Goal: Transaction & Acquisition: Purchase product/service

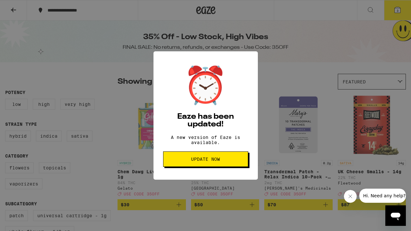
click at [219, 162] on span "Update Now" at bounding box center [205, 159] width 29 height 4
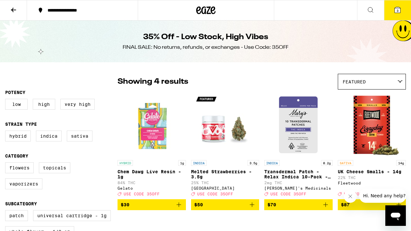
click at [398, 11] on span "3" at bounding box center [398, 11] width 2 height 4
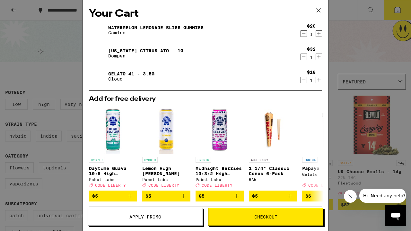
click at [304, 57] on icon "Decrement" at bounding box center [304, 57] width 6 height 8
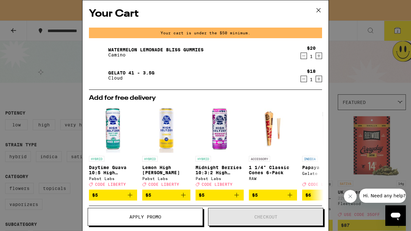
click at [318, 11] on icon at bounding box center [319, 10] width 4 height 4
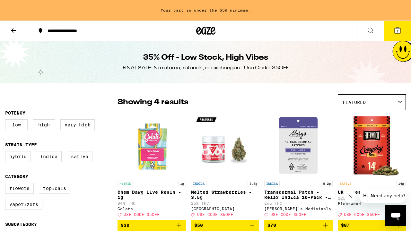
click at [14, 33] on icon at bounding box center [14, 31] width 8 height 8
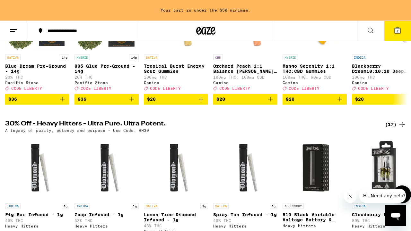
scroll to position [43, 0]
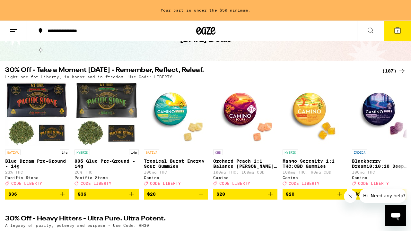
click at [392, 71] on div "(187)" at bounding box center [394, 71] width 24 height 8
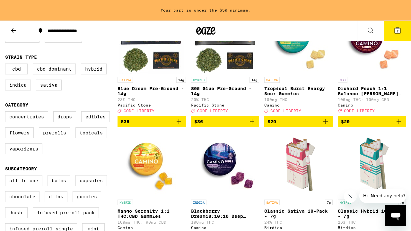
scroll to position [107, 0]
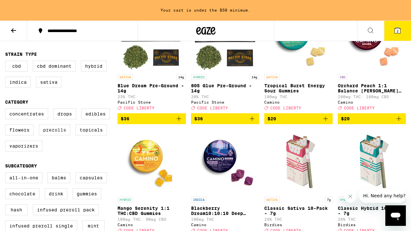
click at [57, 135] on label "Prerolls" at bounding box center [54, 130] width 31 height 11
click at [7, 110] on input "Prerolls" at bounding box center [6, 110] width 0 height 0
checkbox input "true"
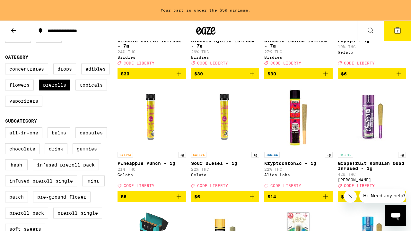
scroll to position [153, 0]
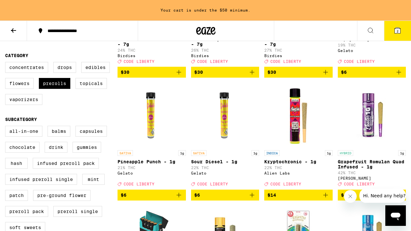
click at [182, 199] on icon "Add to bag" at bounding box center [179, 196] width 8 height 8
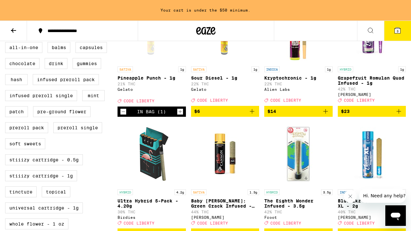
scroll to position [240, 0]
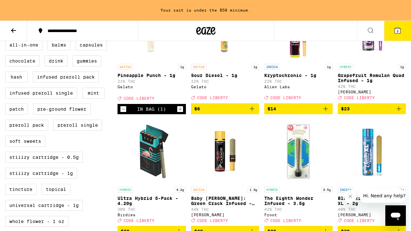
click at [405, 34] on button "3" at bounding box center [397, 31] width 27 height 20
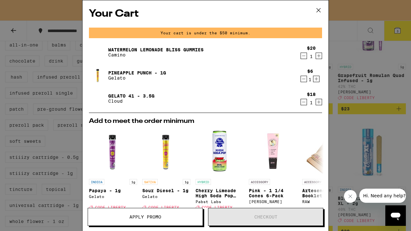
click at [318, 9] on icon at bounding box center [319, 10] width 10 height 10
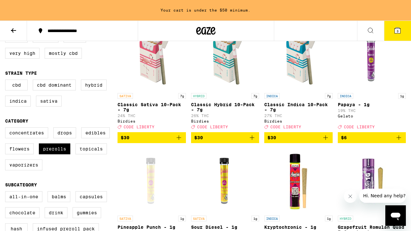
scroll to position [88, 0]
click at [399, 142] on icon "Add to bag" at bounding box center [399, 138] width 8 height 8
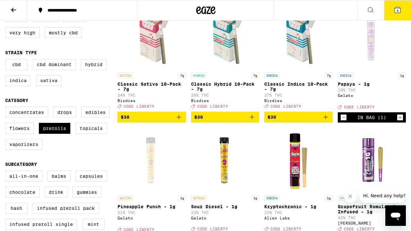
click at [401, 14] on button "4" at bounding box center [397, 10] width 27 height 20
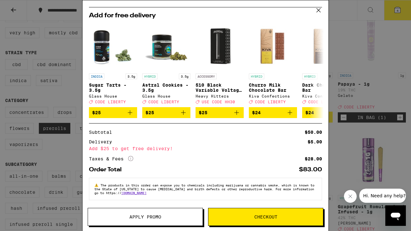
scroll to position [112, 0]
click at [166, 221] on button "Apply Promo" at bounding box center [145, 217] width 115 height 18
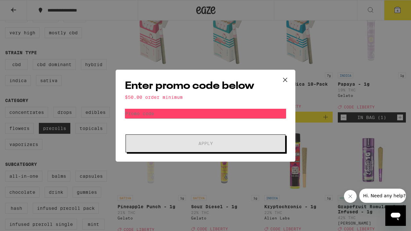
click at [287, 81] on icon at bounding box center [286, 80] width 10 height 10
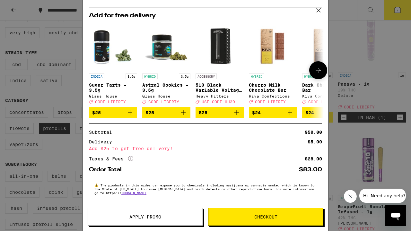
scroll to position [112, 0]
click at [167, 223] on button "Apply Promo" at bounding box center [145, 217] width 115 height 18
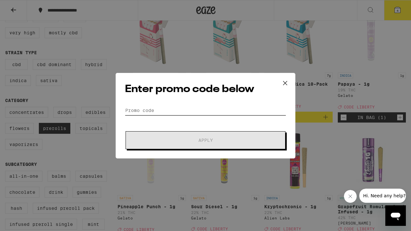
click at [188, 112] on input "Promo Code" at bounding box center [205, 111] width 161 height 10
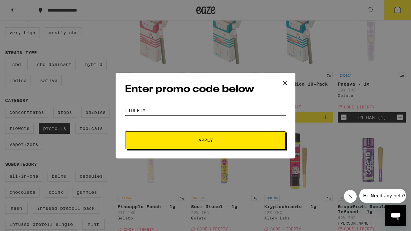
type input "liberty"
click at [228, 146] on button "Apply" at bounding box center [206, 140] width 160 height 18
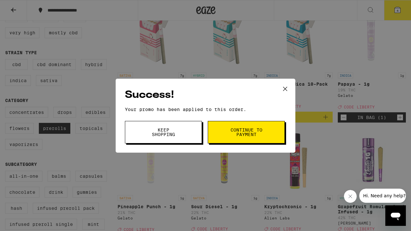
click at [286, 90] on icon at bounding box center [285, 89] width 4 height 4
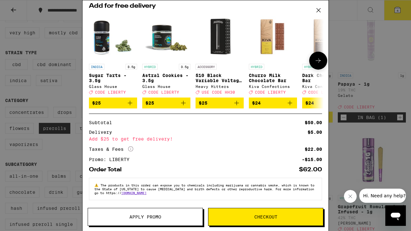
scroll to position [121, 0]
click at [265, 219] on span "Checkout" at bounding box center [266, 217] width 23 height 4
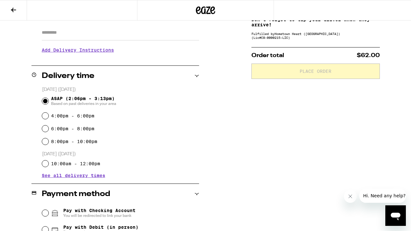
scroll to position [195, 0]
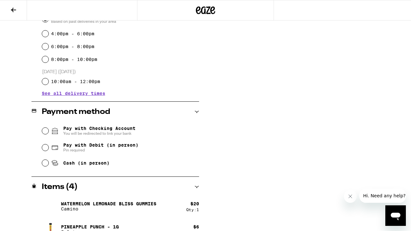
click at [46, 147] on input "Pay with Debit (in person) Pin required" at bounding box center [45, 148] width 6 height 6
radio input "true"
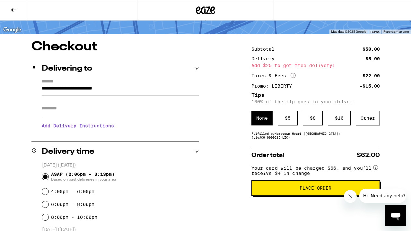
scroll to position [39, 0]
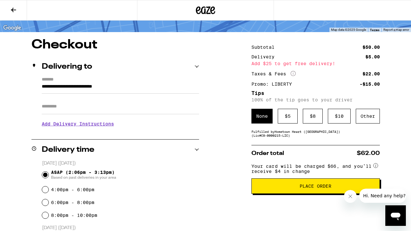
click at [108, 125] on h3 "Add Delivery Instructions" at bounding box center [120, 124] width 157 height 15
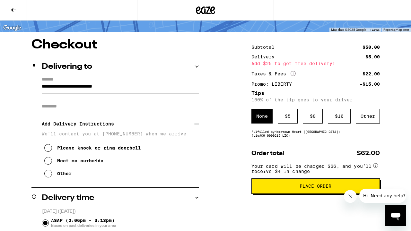
click at [47, 177] on icon at bounding box center [48, 174] width 8 height 8
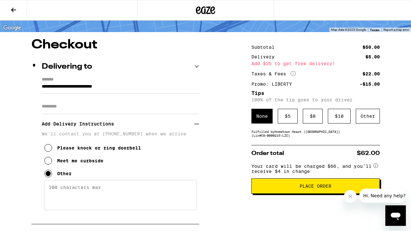
click at [84, 193] on textarea "Enter any other delivery instructions you want driver to know" at bounding box center [120, 195] width 153 height 30
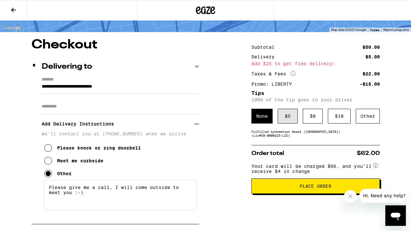
type textarea "Please give me a call, I will come outside to meet you :-)"
click at [286, 115] on div "$ 5" at bounding box center [288, 116] width 20 height 15
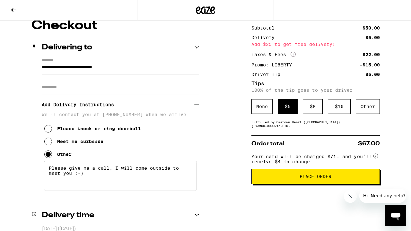
scroll to position [52, 0]
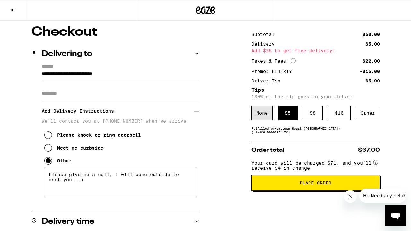
click at [265, 117] on div "None" at bounding box center [262, 113] width 21 height 15
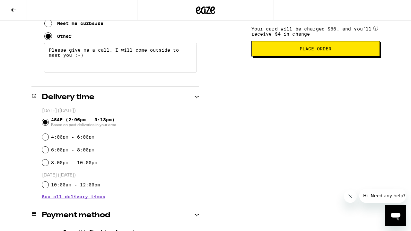
scroll to position [116, 0]
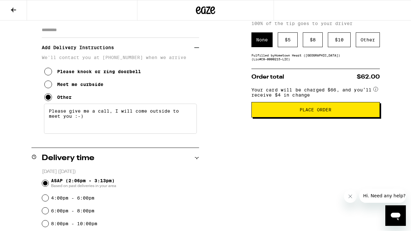
click at [320, 112] on span "Place Order" at bounding box center [316, 110] width 32 height 4
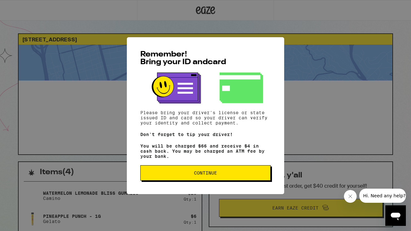
click at [218, 174] on span "Continue" at bounding box center [206, 173] width 120 height 4
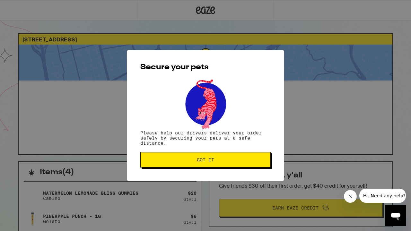
click at [237, 160] on span "Got it" at bounding box center [206, 160] width 120 height 4
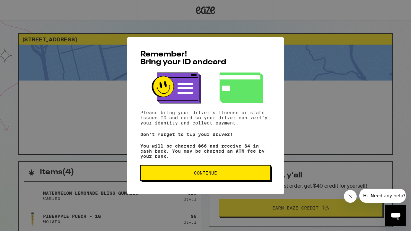
click at [202, 175] on span "Continue" at bounding box center [205, 173] width 23 height 4
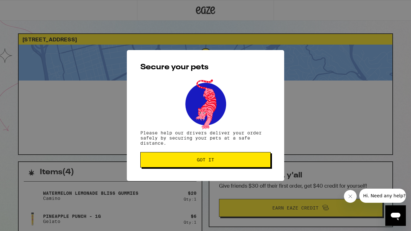
click at [216, 160] on span "Got it" at bounding box center [206, 160] width 120 height 4
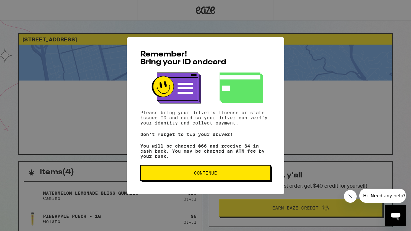
click at [233, 169] on button "Continue" at bounding box center [205, 173] width 130 height 15
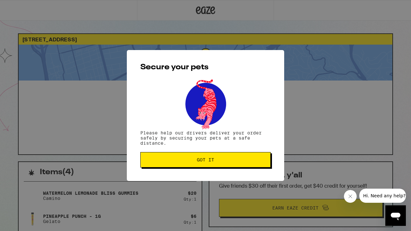
click at [224, 157] on button "Got it" at bounding box center [205, 159] width 130 height 15
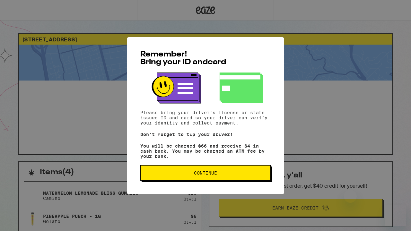
click at [200, 170] on button "Continue" at bounding box center [205, 173] width 130 height 15
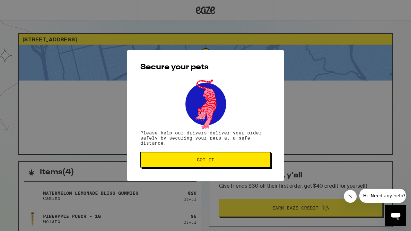
click at [215, 158] on button "Got it" at bounding box center [205, 159] width 130 height 15
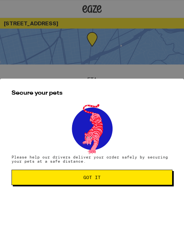
click at [99, 180] on span "Got it" at bounding box center [92, 177] width 17 height 4
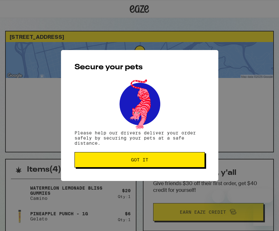
click at [168, 162] on span "Got it" at bounding box center [140, 160] width 120 height 4
